Goal: Task Accomplishment & Management: Manage account settings

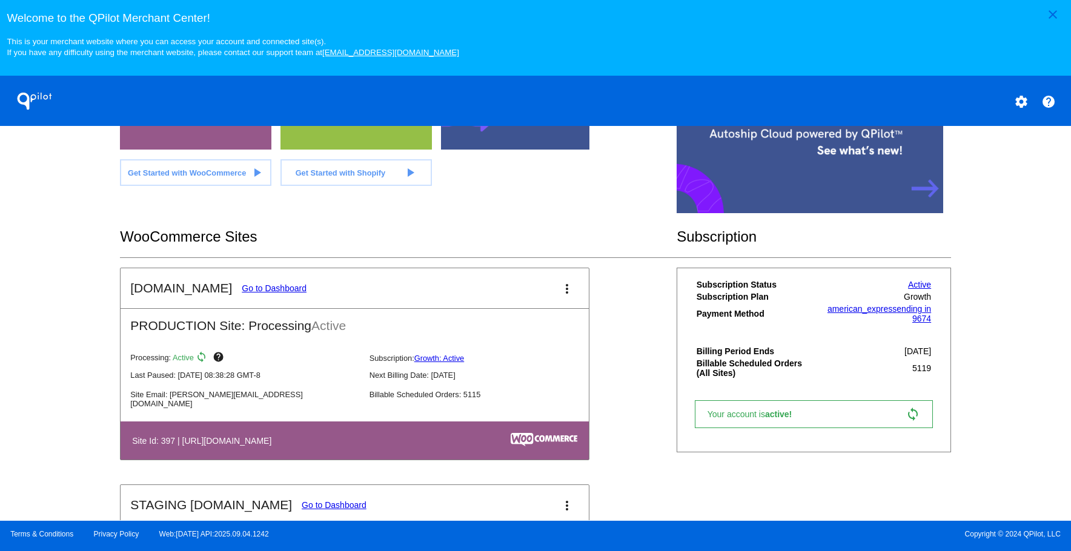
scroll to position [313, 0]
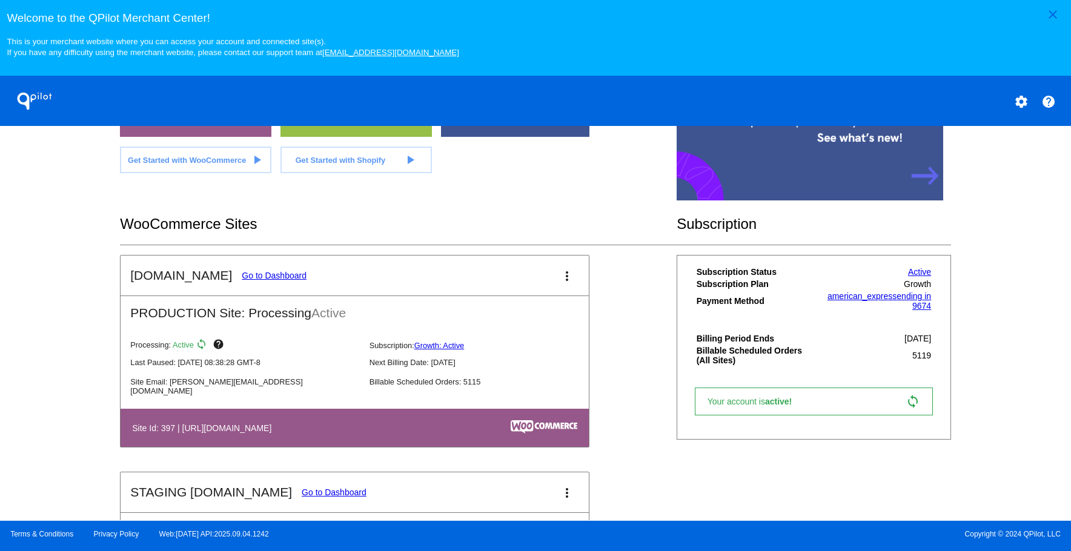
click at [254, 277] on link "Go to Dashboard" at bounding box center [274, 276] width 65 height 10
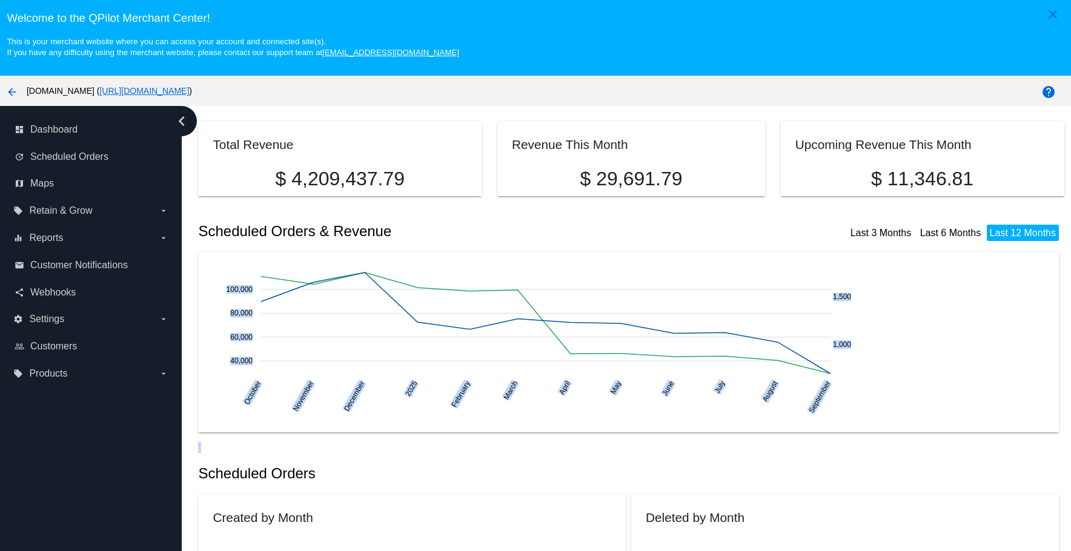
scroll to position [61, 0]
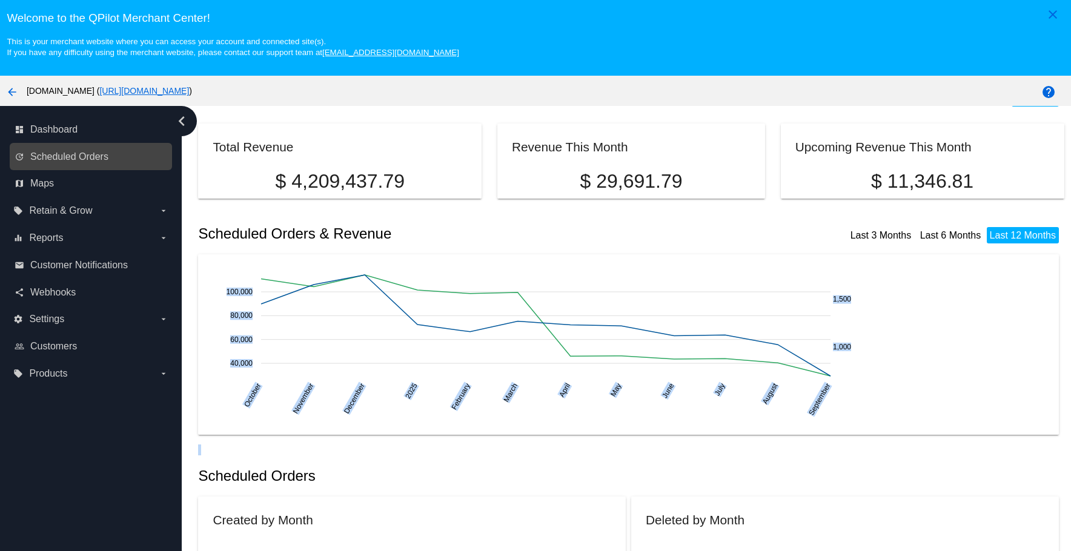
click at [107, 170] on div "update Scheduled Orders" at bounding box center [91, 156] width 162 height 27
click at [104, 168] on div "update Scheduled Orders" at bounding box center [91, 156] width 162 height 27
click at [99, 163] on link "update Scheduled Orders" at bounding box center [92, 156] width 154 height 19
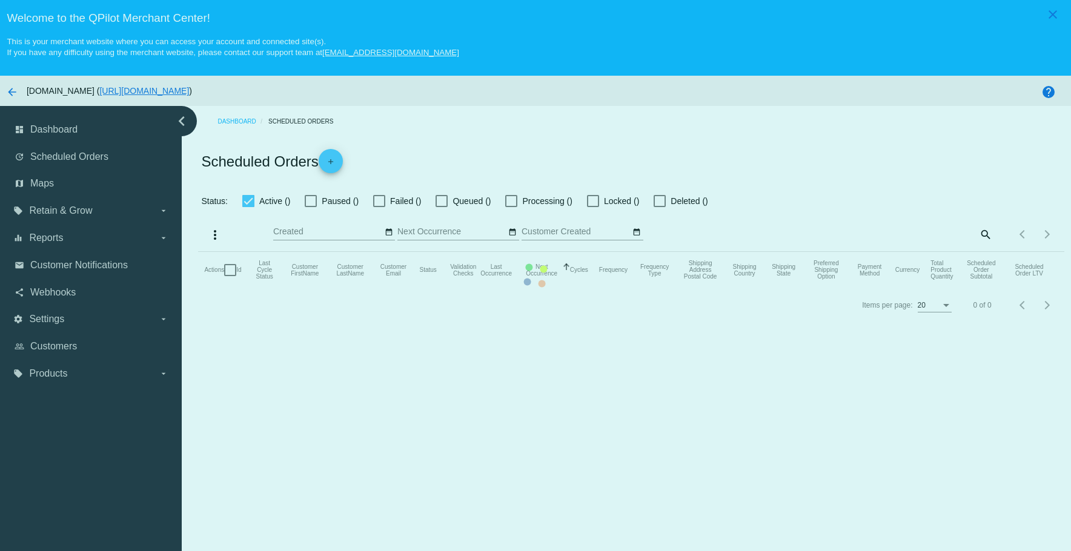
checkbox input "true"
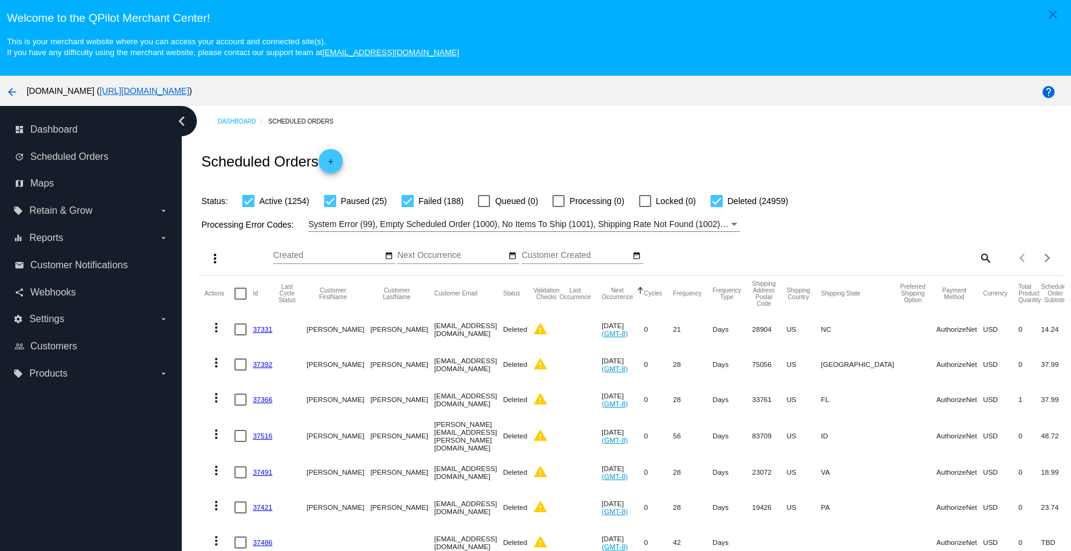
click at [978, 260] on mat-icon "search" at bounding box center [985, 257] width 15 height 19
click at [909, 262] on div "Search" at bounding box center [885, 252] width 216 height 24
paste input "dakerridan@gmail.com"
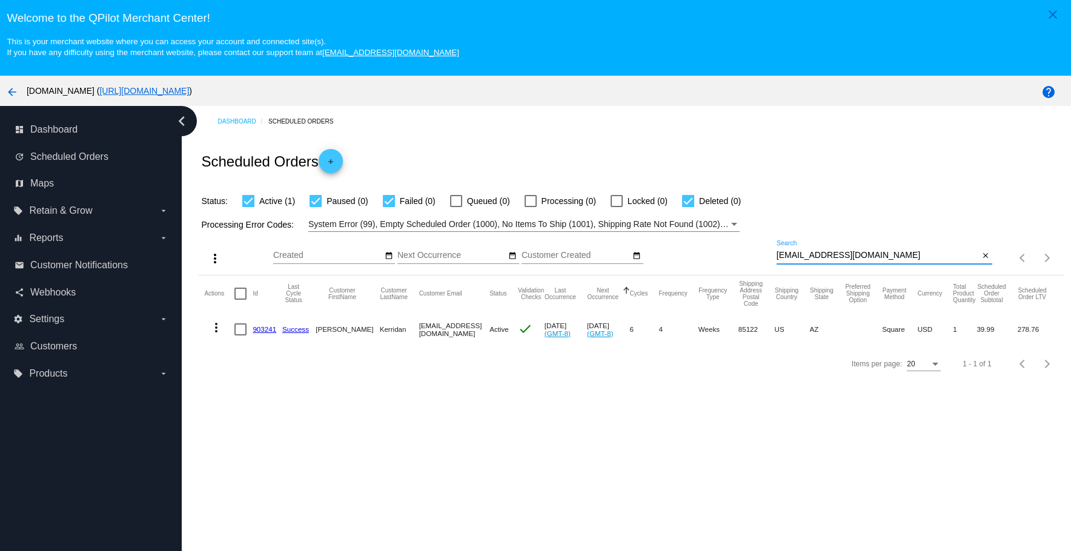
click at [539, 396] on div "Dashboard Scheduled Orders Scheduled Orders add Status: Active (1) Paused (0) F…" at bounding box center [626, 351] width 889 height 491
click at [213, 331] on mat-icon "more_vert" at bounding box center [216, 327] width 15 height 15
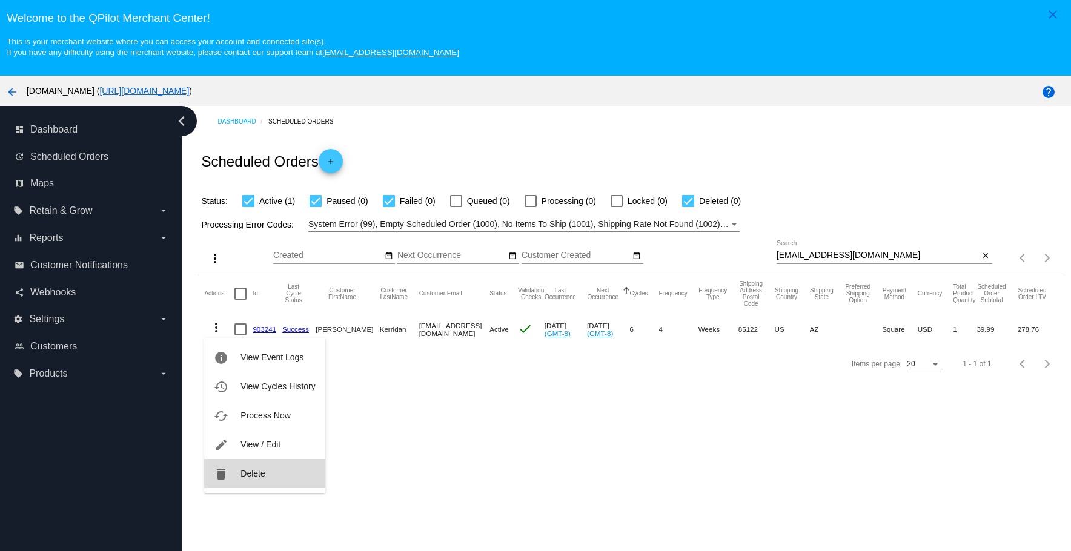
click at [240, 472] on span "Delete" at bounding box center [252, 474] width 24 height 10
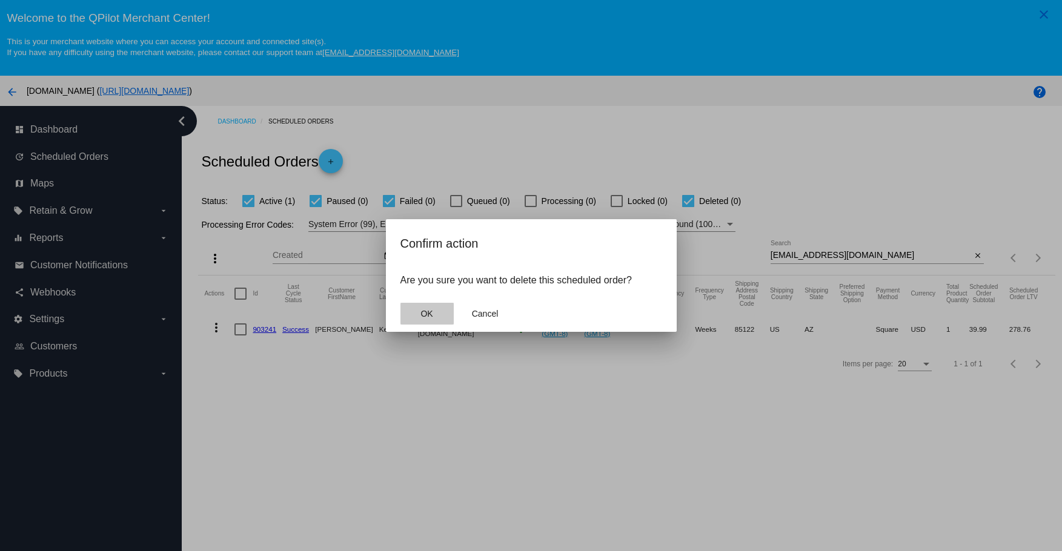
click at [432, 315] on span "OK" at bounding box center [426, 314] width 12 height 10
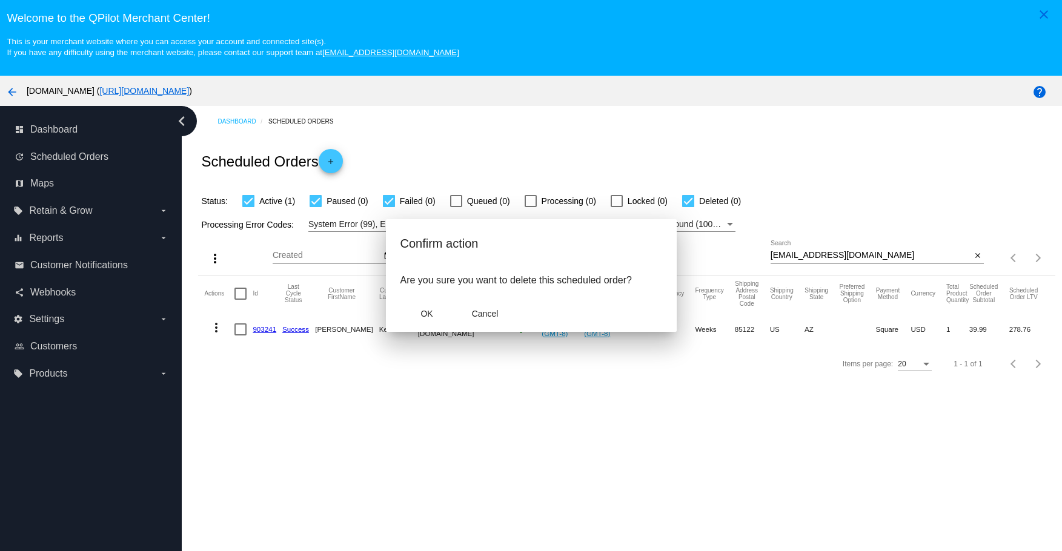
click at [428, 411] on div "Dashboard Scheduled Orders Scheduled Orders add Status: Active (1) Paused (0) F…" at bounding box center [622, 351] width 880 height 491
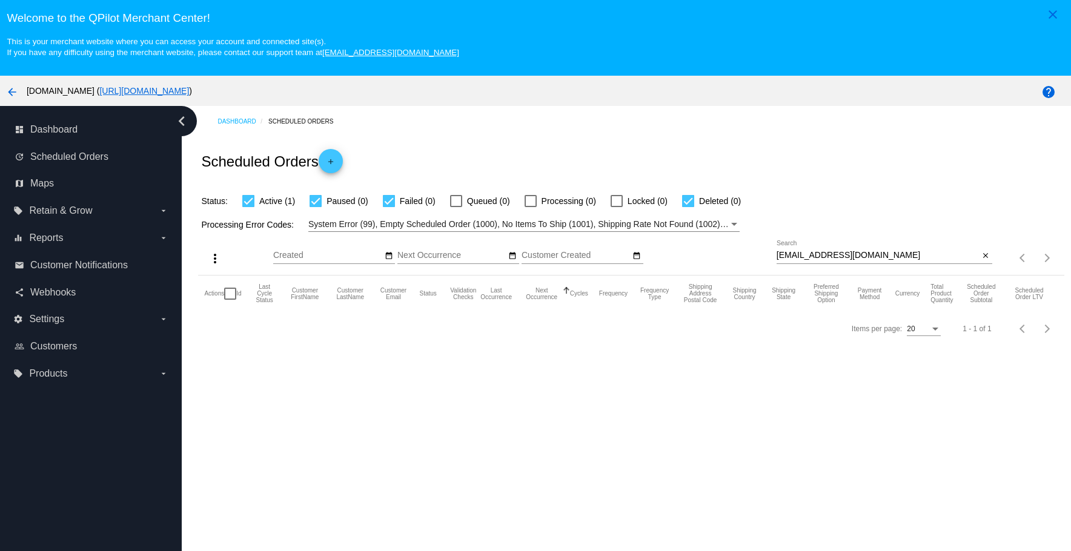
click at [878, 256] on input "dakerridan@gmail.com" at bounding box center [878, 256] width 203 height 10
type input "dakerridan@gmail.com"
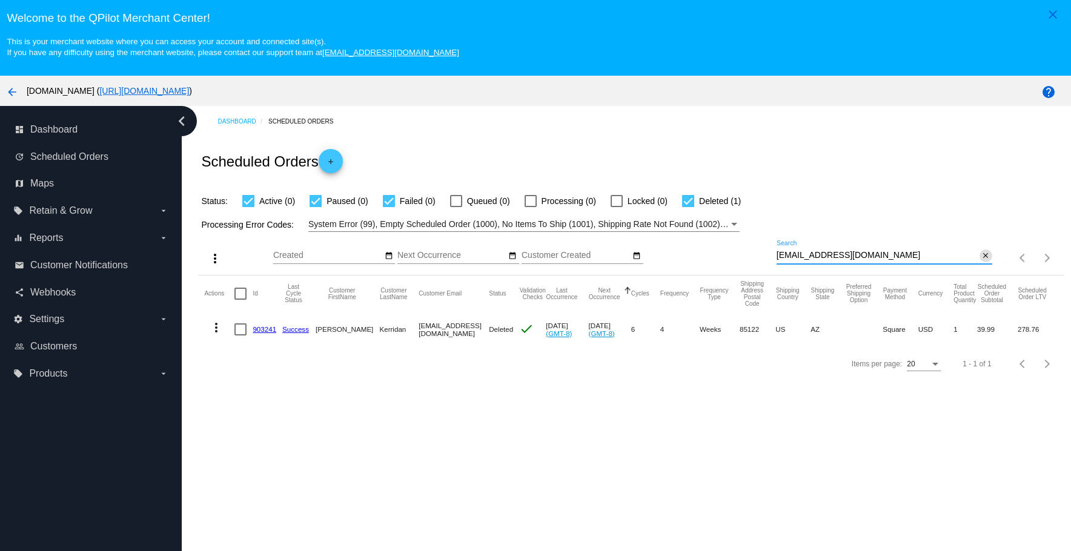
click at [981, 253] on mat-icon "close" at bounding box center [985, 256] width 8 height 10
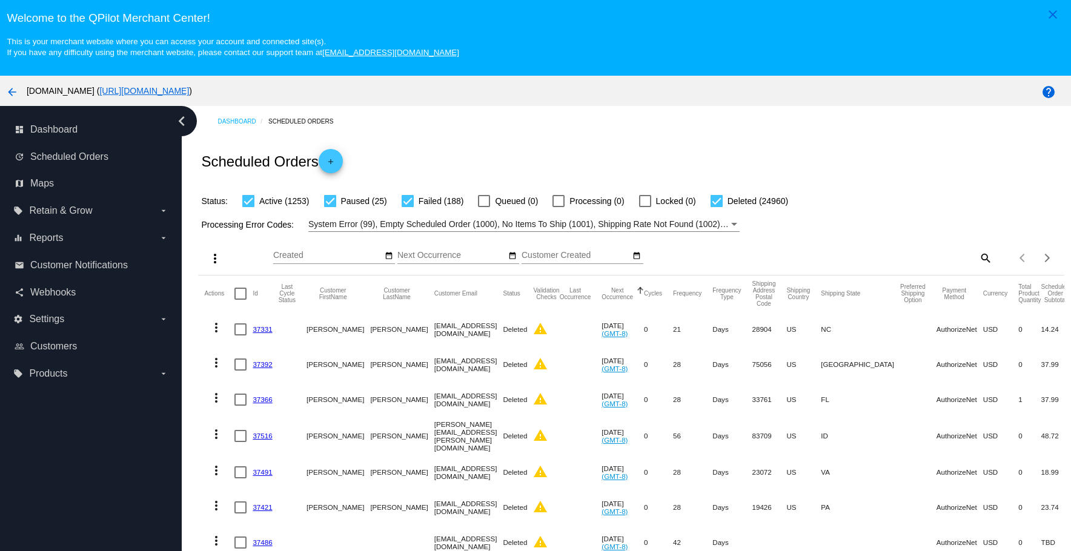
click at [978, 260] on mat-icon "search" at bounding box center [985, 257] width 15 height 19
click at [881, 259] on input "Search" at bounding box center [885, 256] width 216 height 10
paste input "lumpkinsusan2@gmail.com"
type input "lumpkinsusan2@gmail.com"
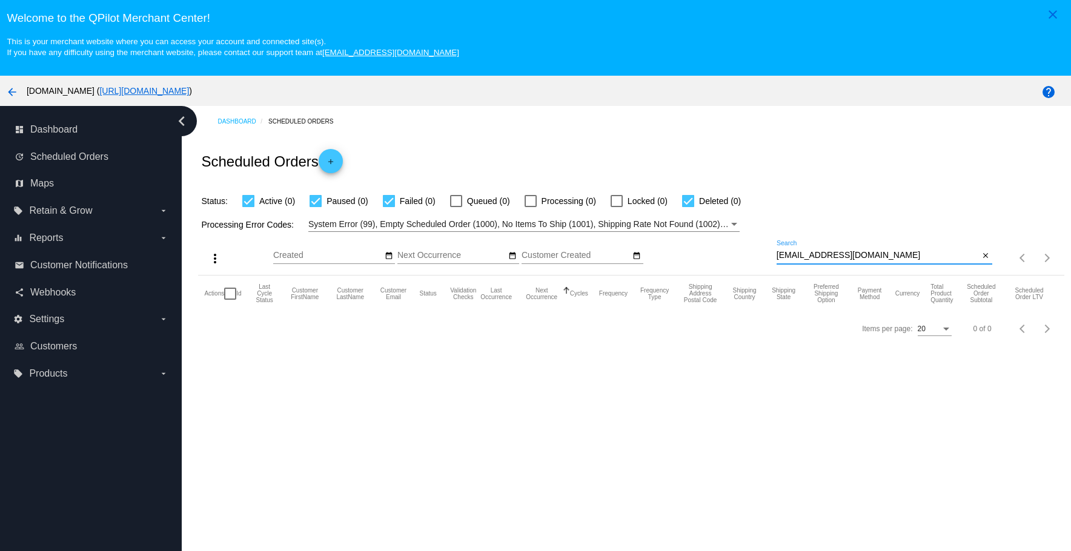
drag, startPoint x: 977, startPoint y: 254, endPoint x: 892, endPoint y: 203, distance: 99.7
click at [981, 254] on mat-icon "close" at bounding box center [985, 256] width 8 height 10
